Goal: Check status: Check status

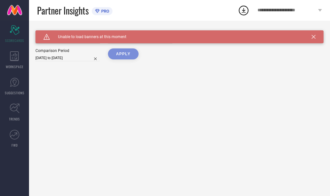
type input "All"
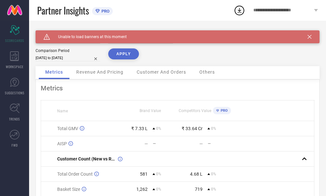
click at [312, 37] on div "Caution Created with Sketch. Unable to load banners at this moment" at bounding box center [178, 36] width 284 height 13
click at [317, 37] on div "Caution Created with Sketch. Unable to load banners at this moment" at bounding box center [178, 36] width 284 height 13
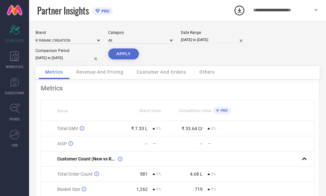
click at [188, 41] on input "[DATE] to [DATE]" at bounding box center [213, 39] width 65 height 7
select select "7"
select select "2025"
select select "8"
select select "2025"
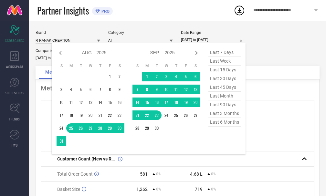
click at [224, 88] on span "last 45 days" at bounding box center [224, 87] width 32 height 9
type input "[DATE] to [DATE]"
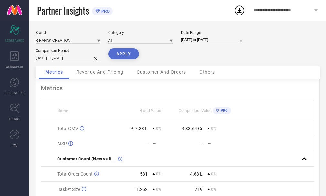
click at [57, 58] on input "[DATE] to [DATE]" at bounding box center [68, 58] width 65 height 7
select select "7"
select select "2025"
select select "8"
select select "2025"
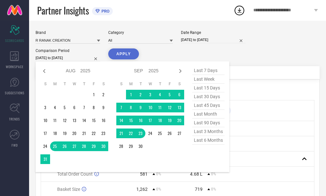
click at [208, 103] on span "last 45 days" at bounding box center [208, 105] width 32 height 9
type input "[DATE] to [DATE]"
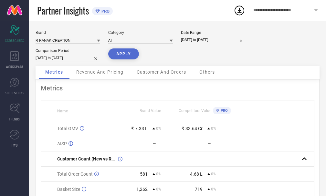
click at [128, 56] on button "APPLY" at bounding box center [123, 53] width 31 height 11
click at [119, 53] on button "APPLY" at bounding box center [123, 53] width 31 height 11
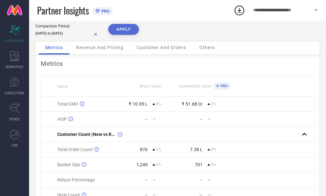
scroll to position [60, 0]
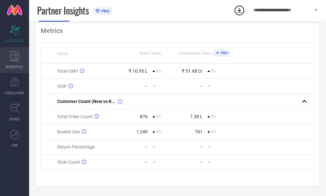
click at [15, 64] on span "WORKSPACE" at bounding box center [15, 66] width 18 height 5
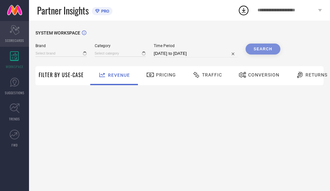
type input "R RANAK CREATION"
type input "All"
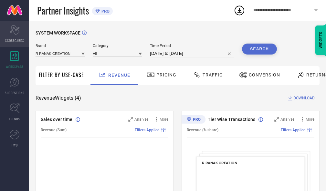
click at [13, 34] on icon "Scorecard" at bounding box center [15, 30] width 10 height 10
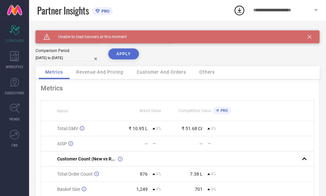
click at [105, 75] on span "Revenue And Pricing" at bounding box center [99, 71] width 47 height 5
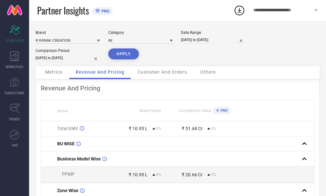
click at [157, 72] on span "Customer And Orders" at bounding box center [161, 71] width 49 height 5
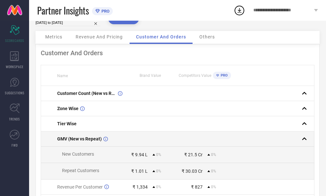
scroll to position [28, 0]
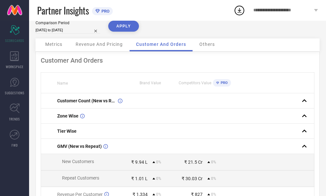
click at [205, 44] on span "Others" at bounding box center [206, 44] width 15 height 5
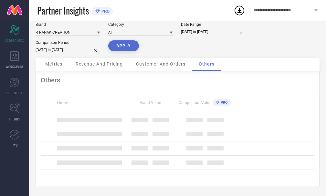
scroll to position [14, 0]
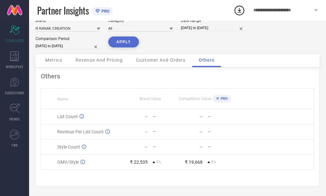
click at [55, 59] on span "Metrics" at bounding box center [53, 59] width 17 height 5
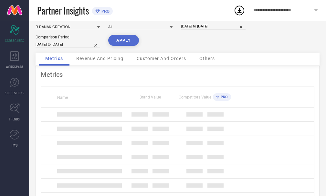
scroll to position [28, 0]
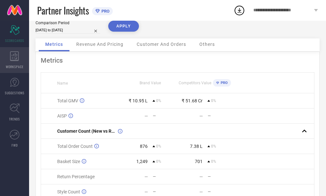
click at [14, 59] on icon at bounding box center [14, 56] width 9 height 10
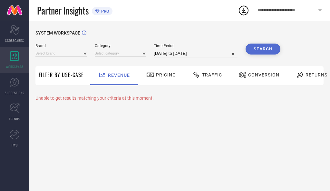
type input "R RANAK CREATION"
type input "All"
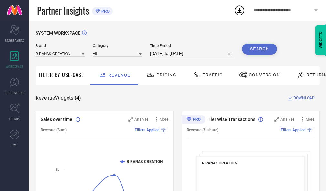
click at [306, 75] on span "Returns" at bounding box center [317, 74] width 22 height 5
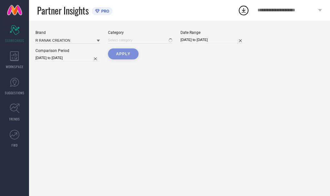
type input "All"
